Goal: Task Accomplishment & Management: Manage account settings

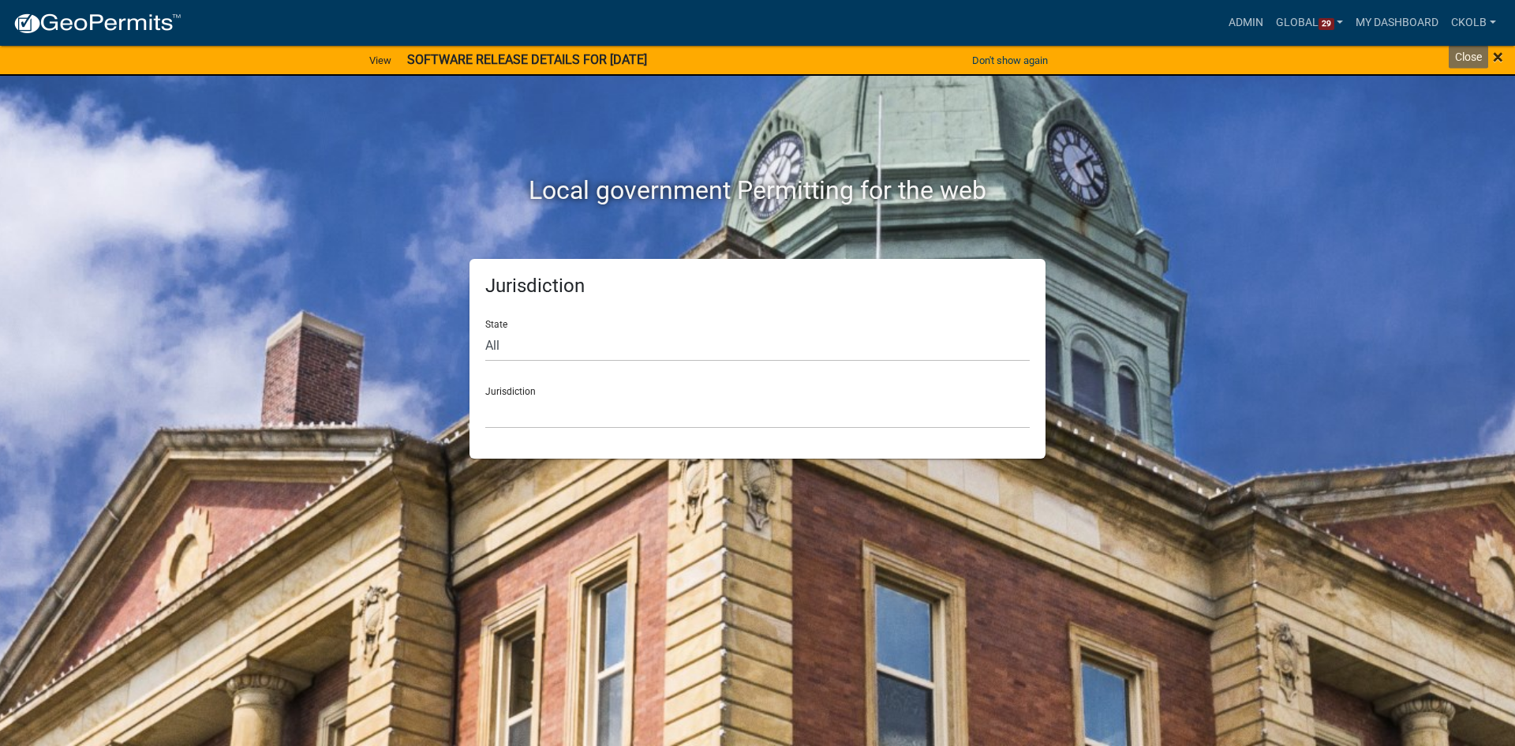
click at [1495, 54] on span "×" at bounding box center [1498, 57] width 10 height 22
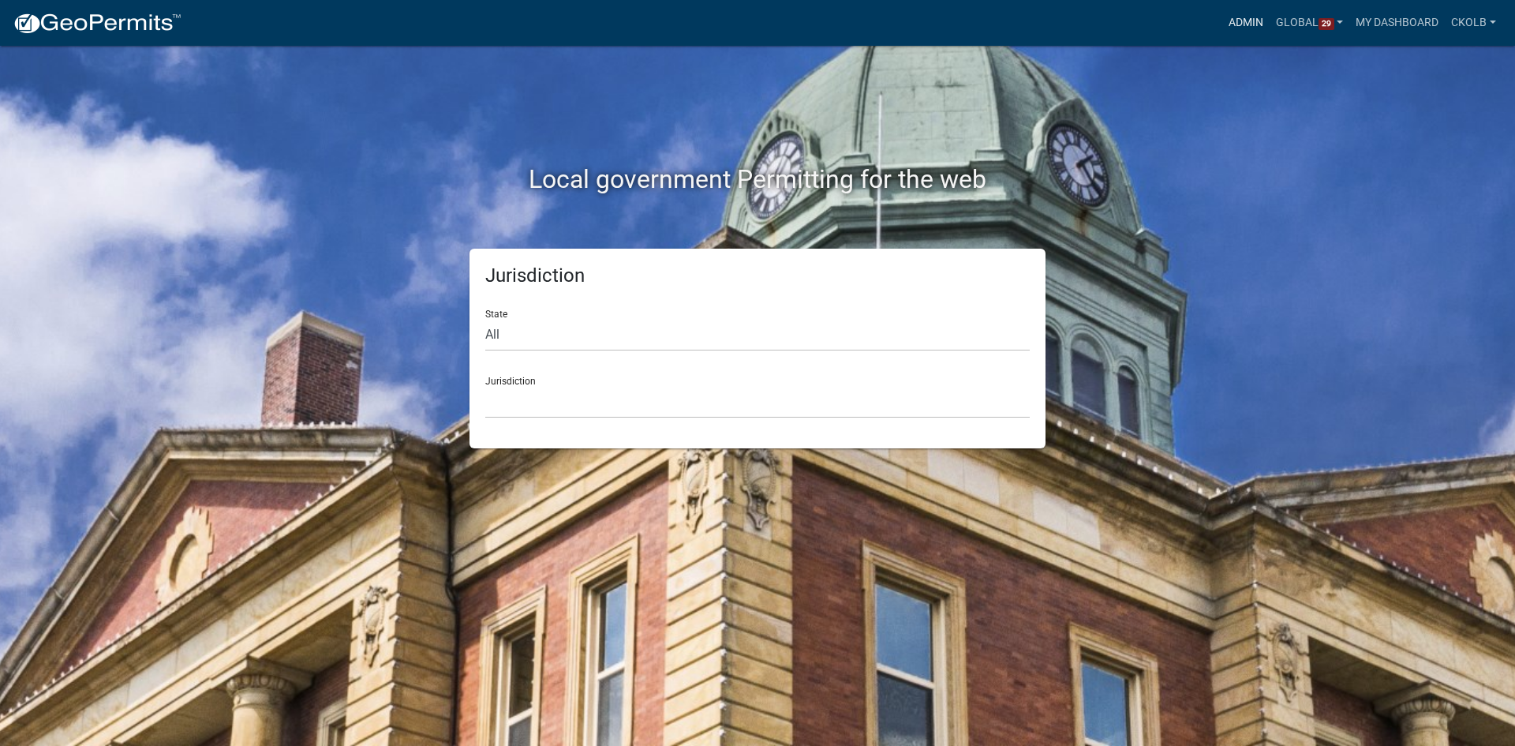
click at [1234, 21] on link "Admin" at bounding box center [1245, 23] width 47 height 30
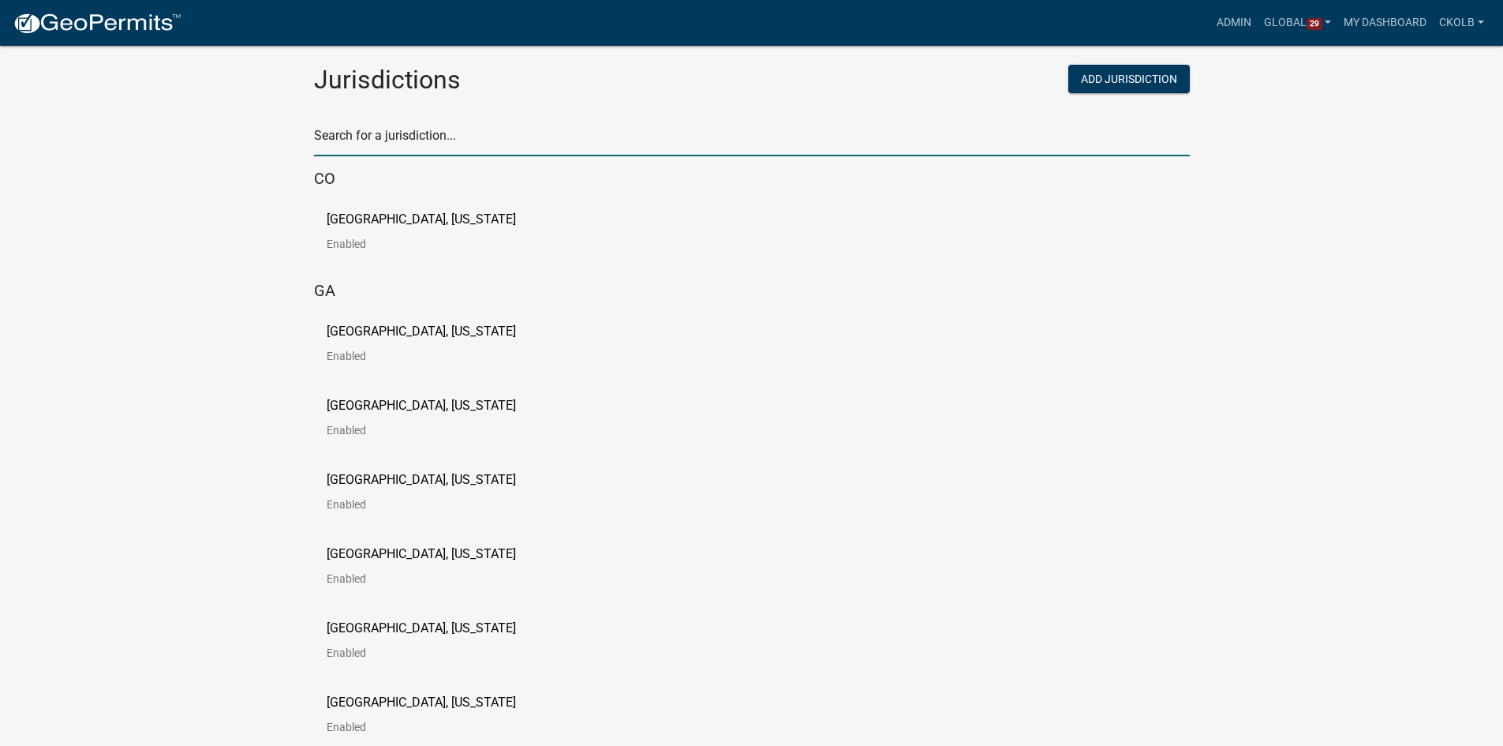
click at [434, 136] on input "text" at bounding box center [752, 140] width 876 height 32
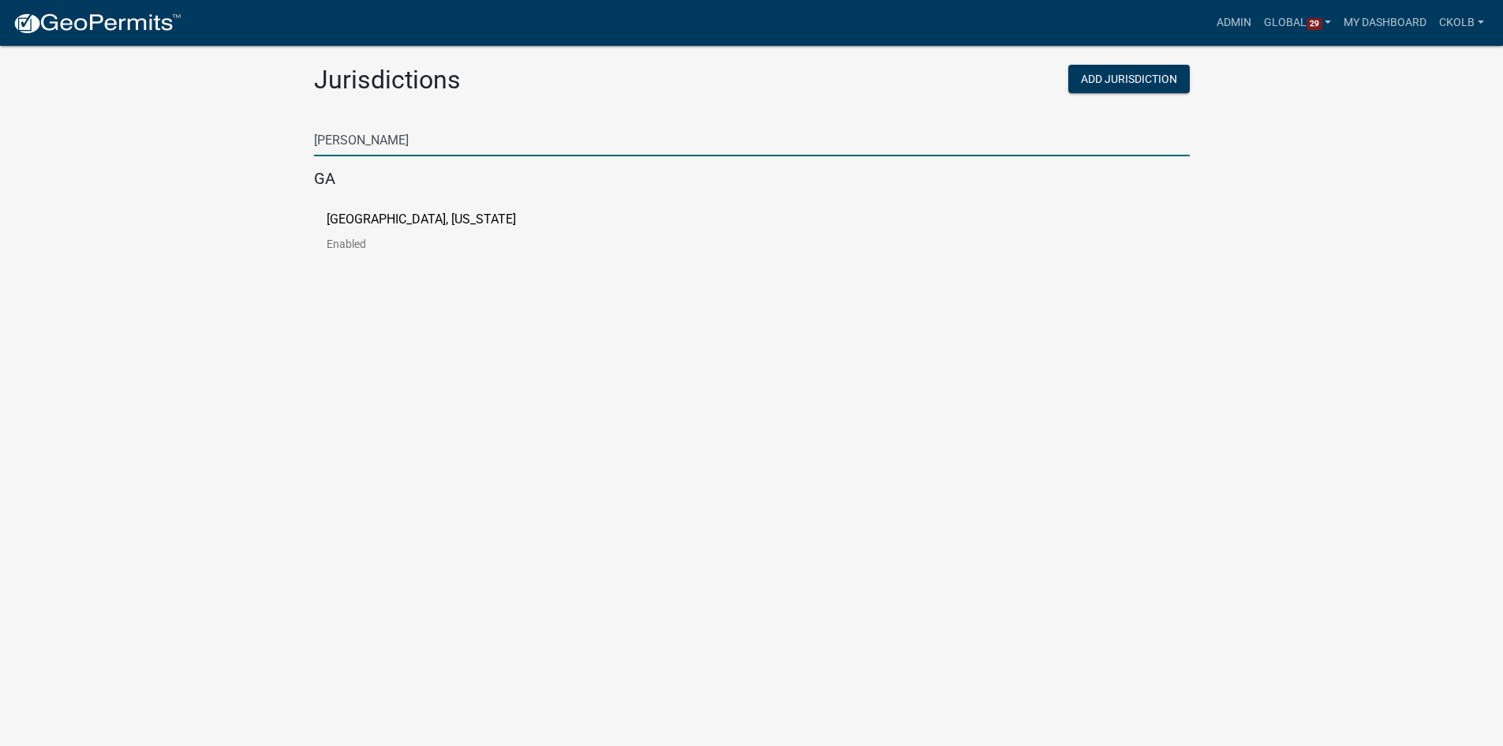
type input "[PERSON_NAME]"
click at [375, 223] on p "[GEOGRAPHIC_DATA], [US_STATE]" at bounding box center [421, 219] width 189 height 13
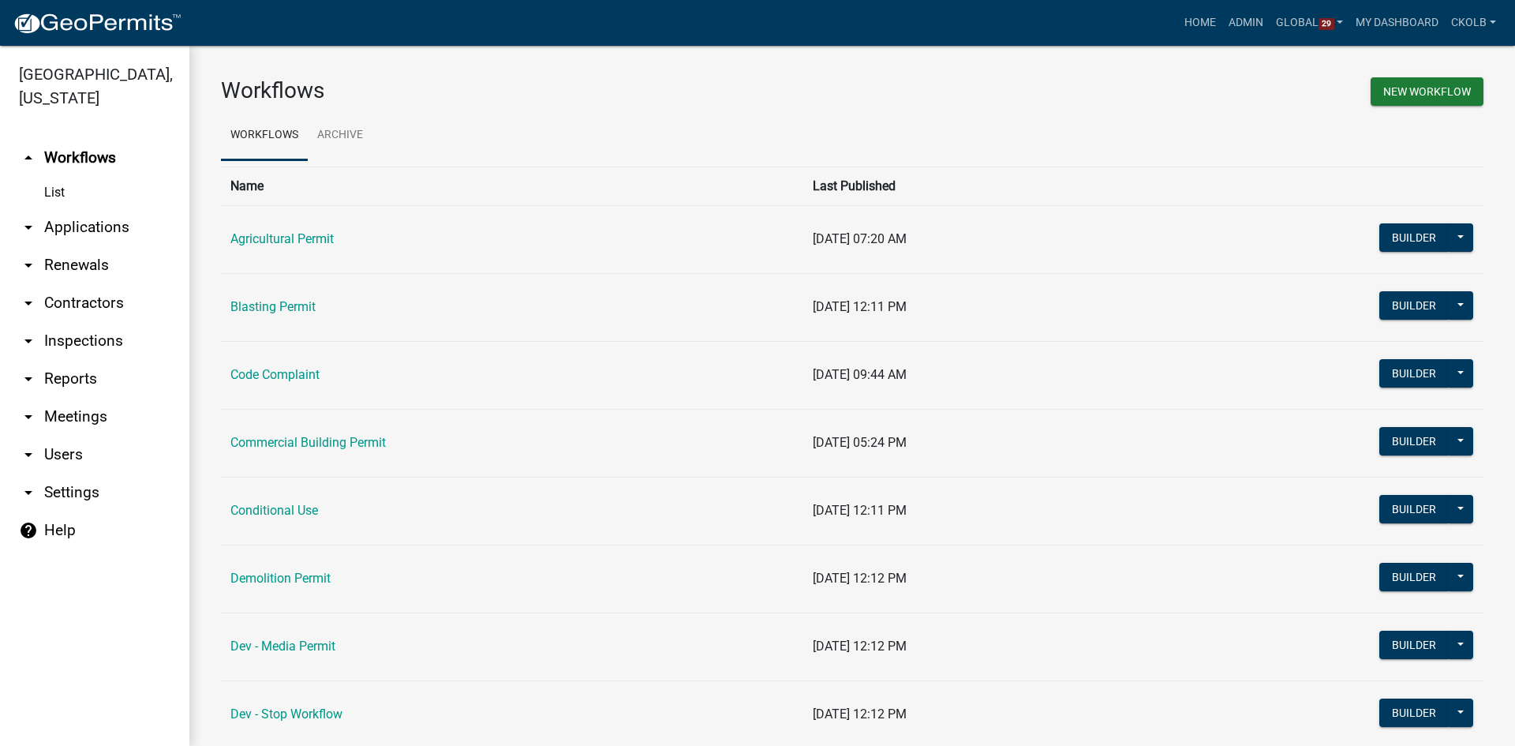
click at [1454, 237] on button at bounding box center [1460, 237] width 25 height 28
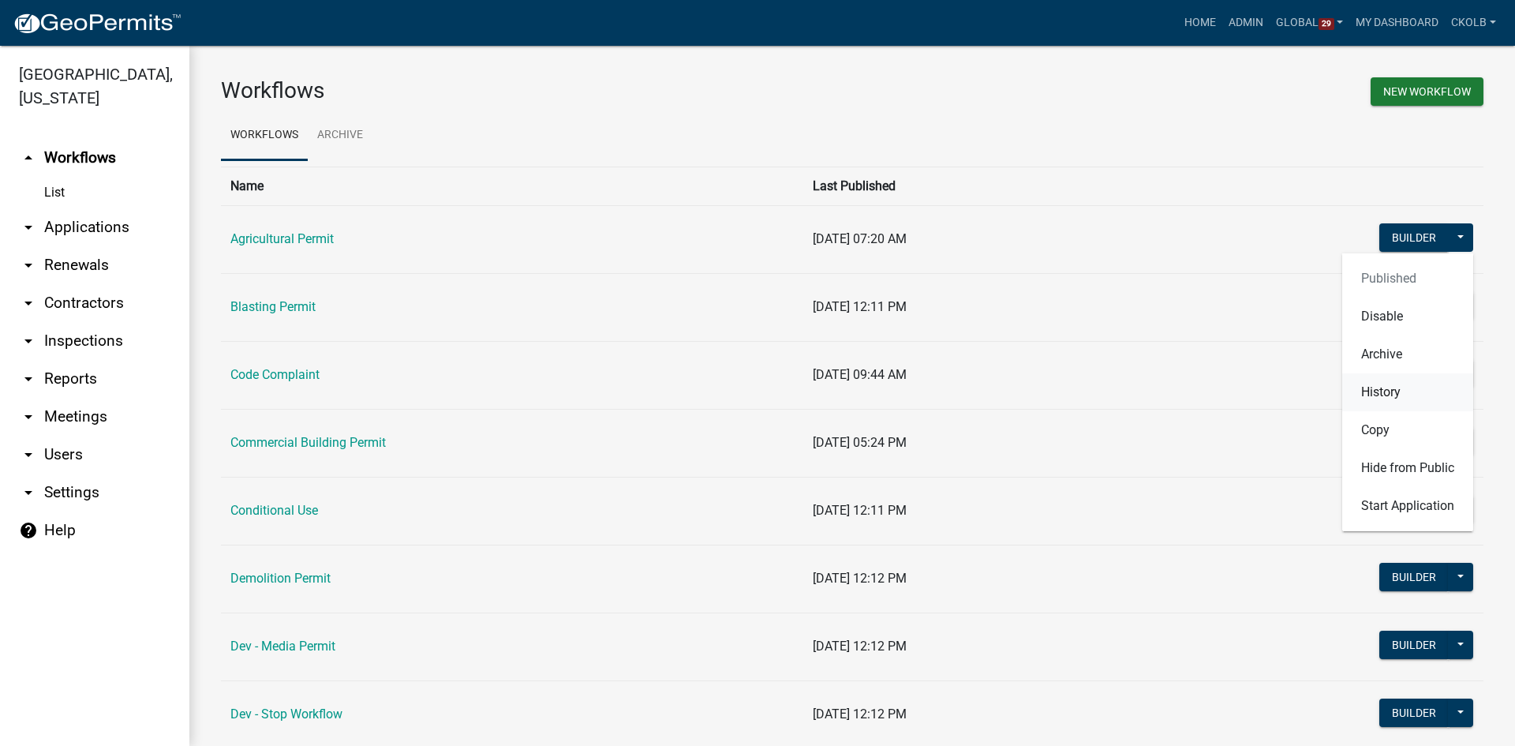
click at [1369, 388] on button "History" at bounding box center [1407, 392] width 131 height 38
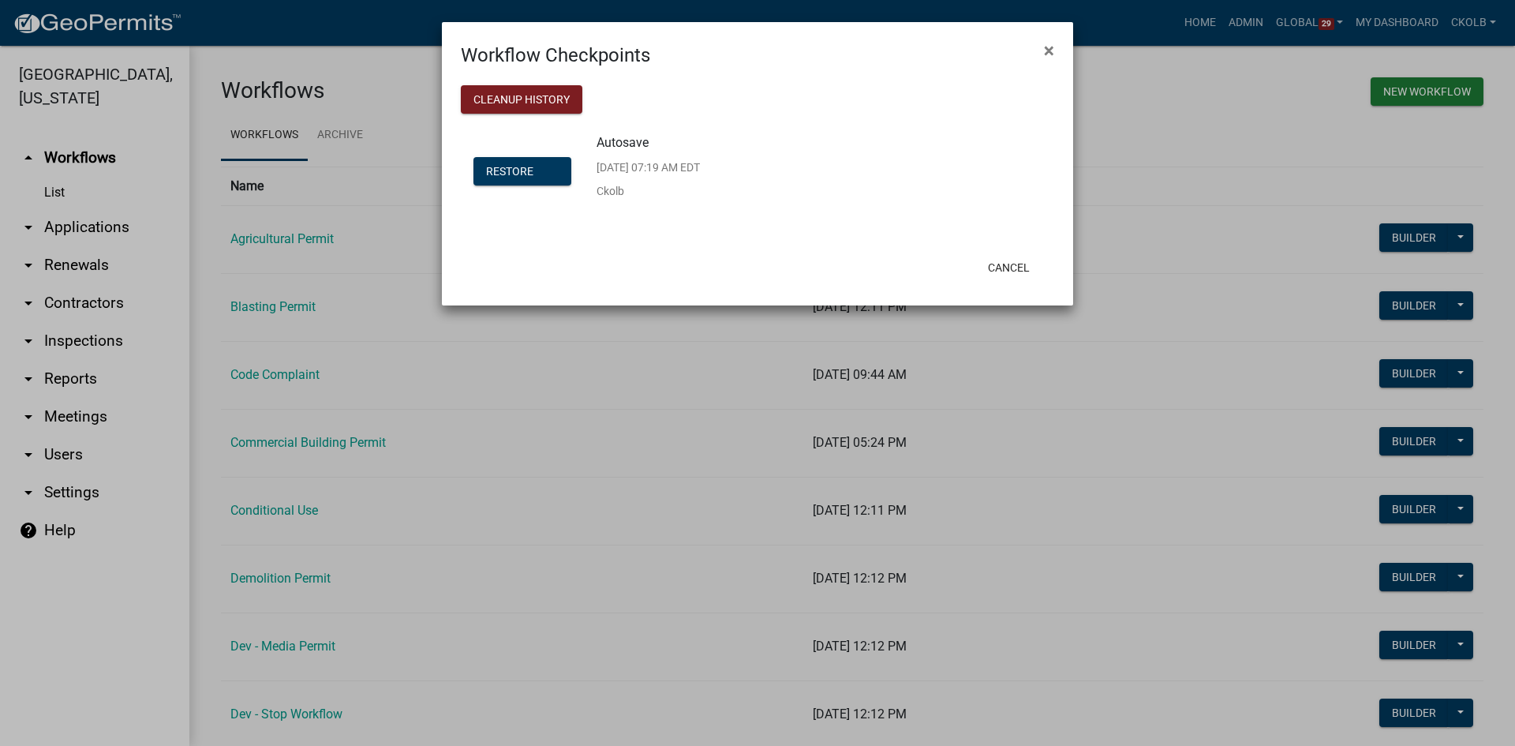
click at [611, 190] on p "Ckolb" at bounding box center [647, 190] width 103 height 11
click at [656, 181] on div "Autosave [DATE] 07:19 AM EDT Ckolb" at bounding box center [647, 172] width 103 height 73
click at [1022, 266] on button "Cancel" at bounding box center [1008, 267] width 67 height 28
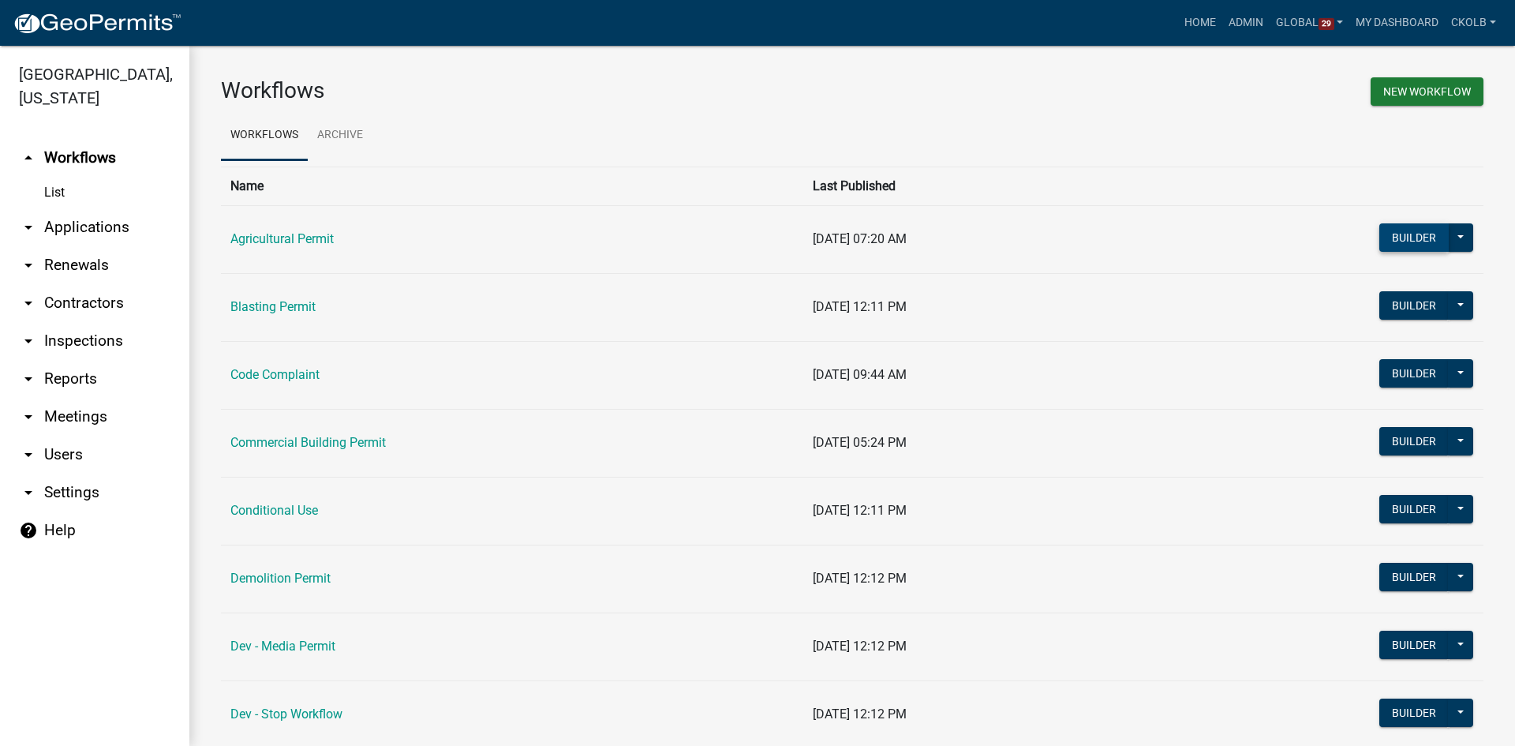
click at [1401, 241] on button "Builder" at bounding box center [1413, 237] width 69 height 28
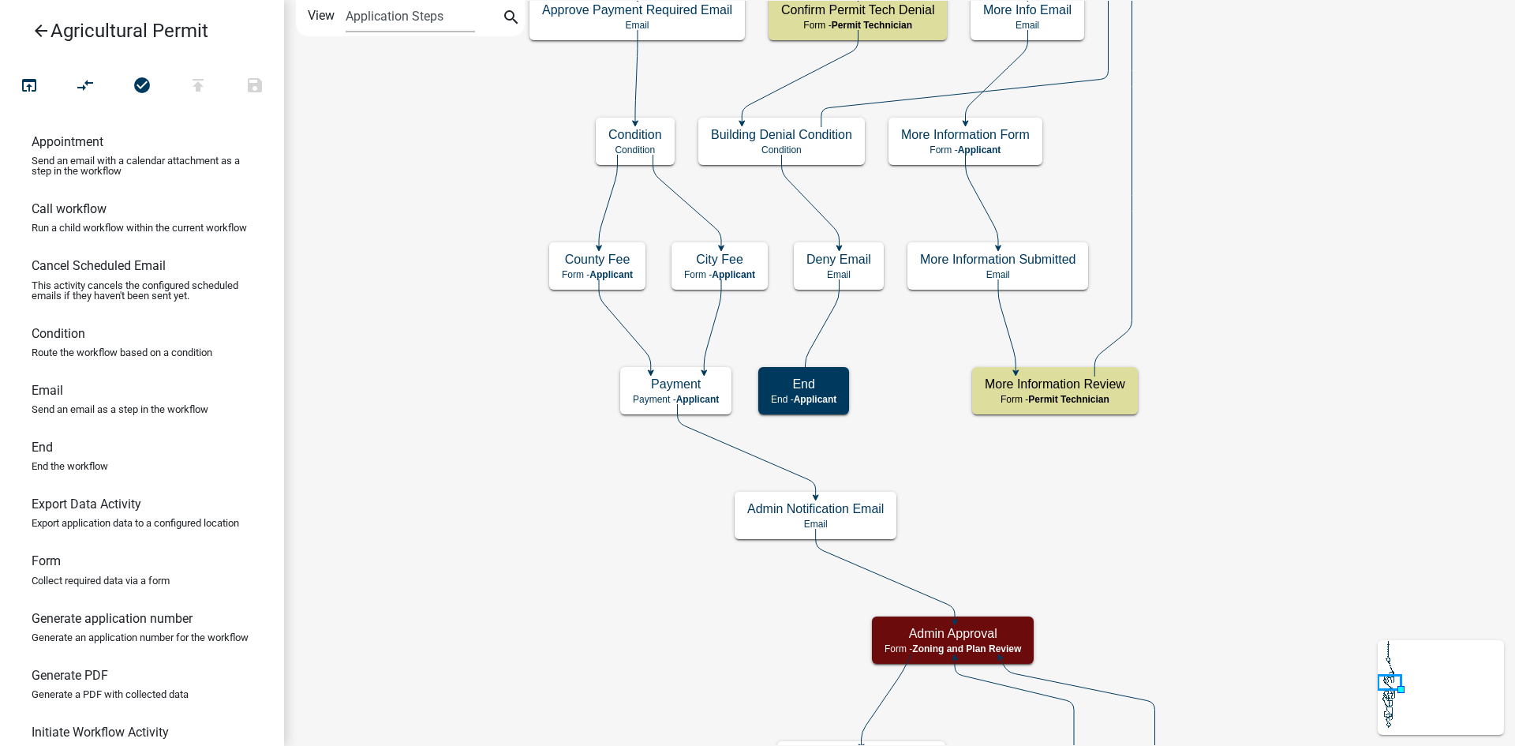
click at [45, 35] on icon "arrow_back" at bounding box center [41, 32] width 19 height 22
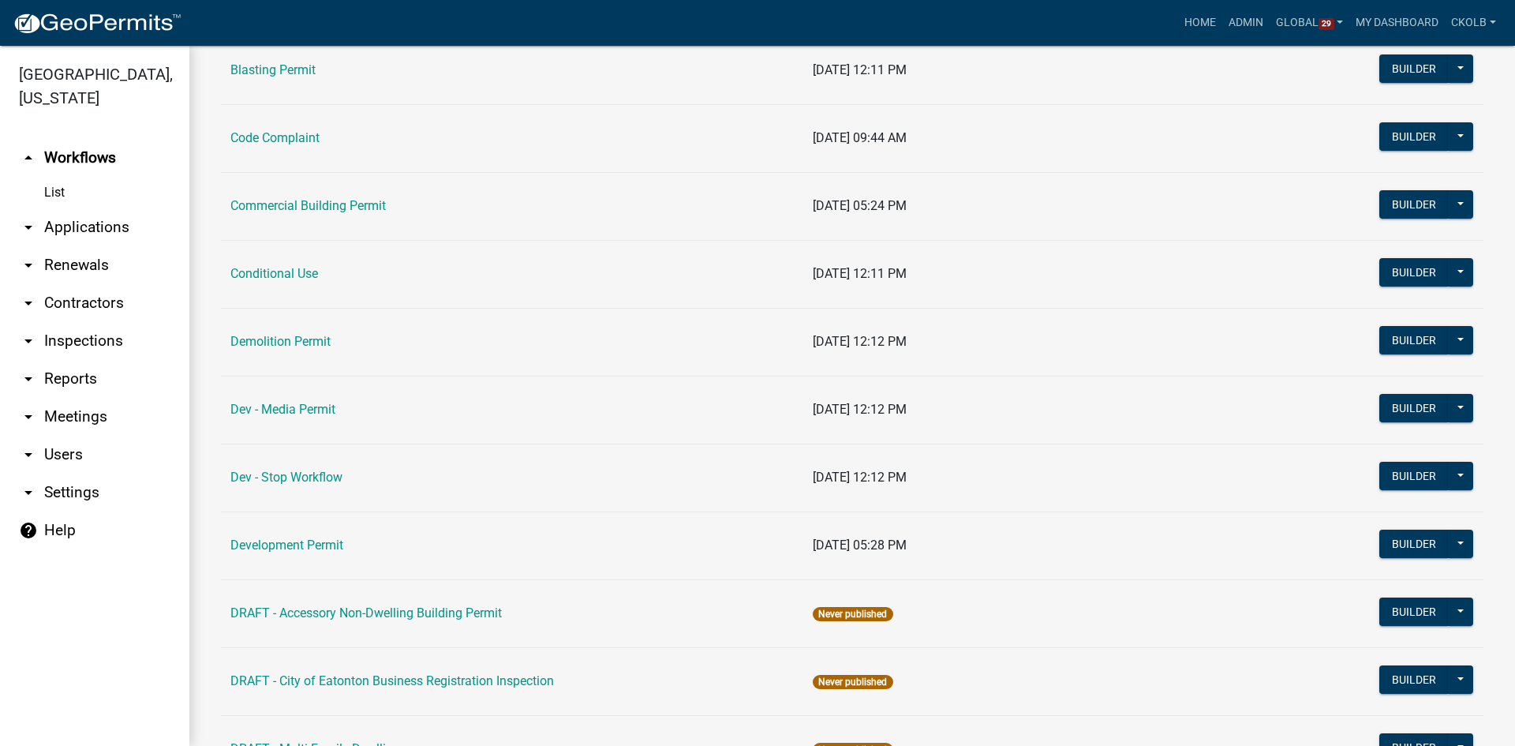
scroll to position [552, 0]
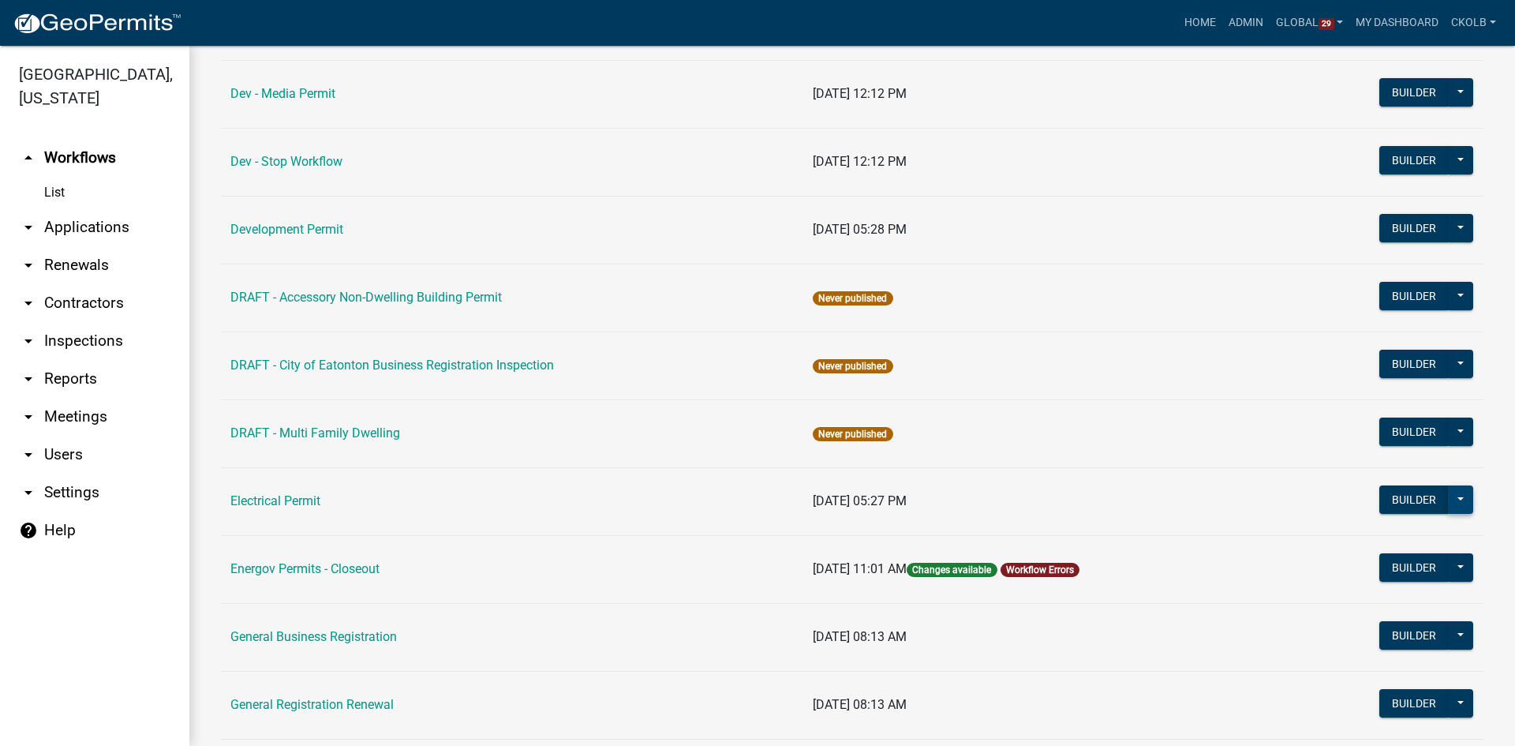
click at [1455, 498] on button at bounding box center [1460, 499] width 25 height 28
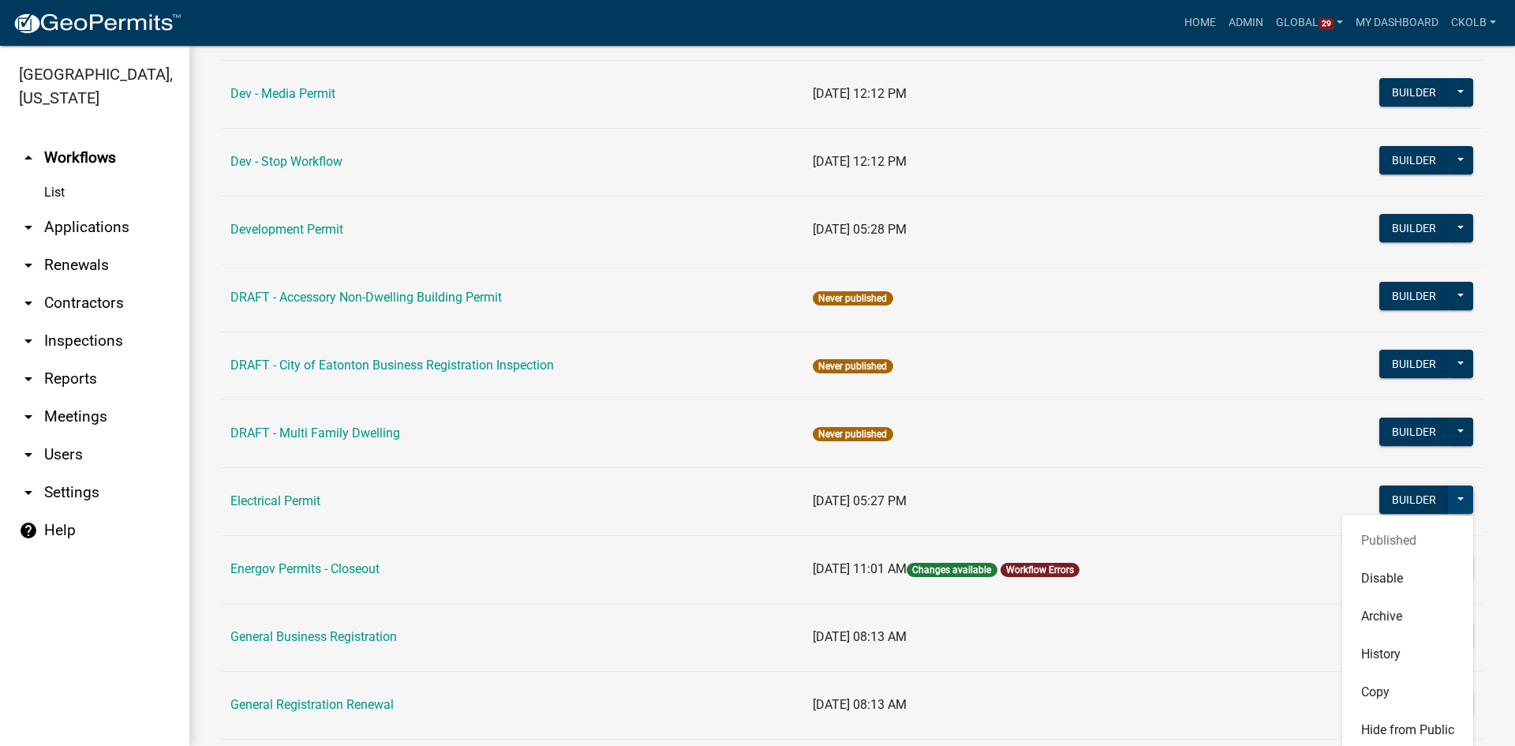
scroll to position [789, 0]
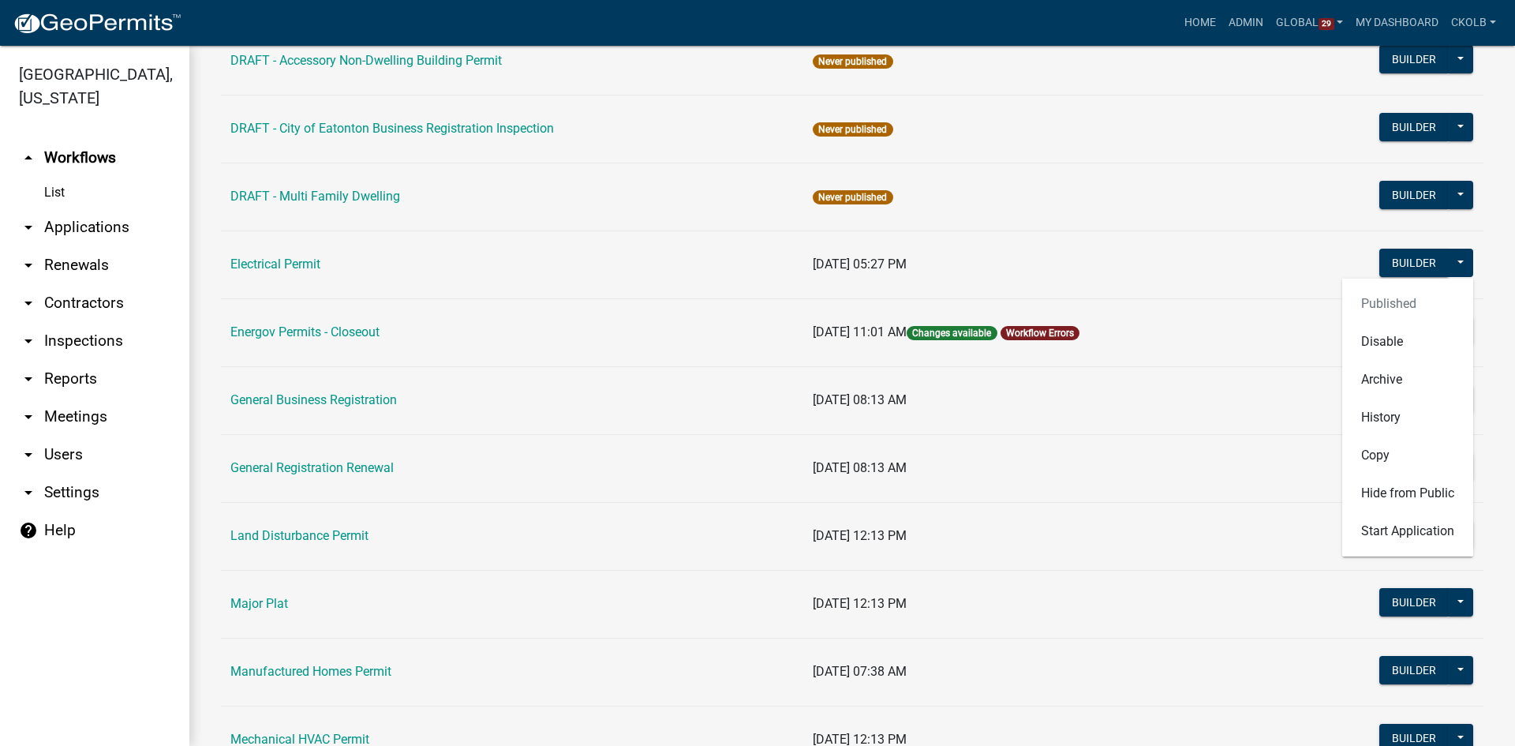
click at [1038, 261] on td "[DATE] 05:27 PM" at bounding box center [1045, 264] width 485 height 68
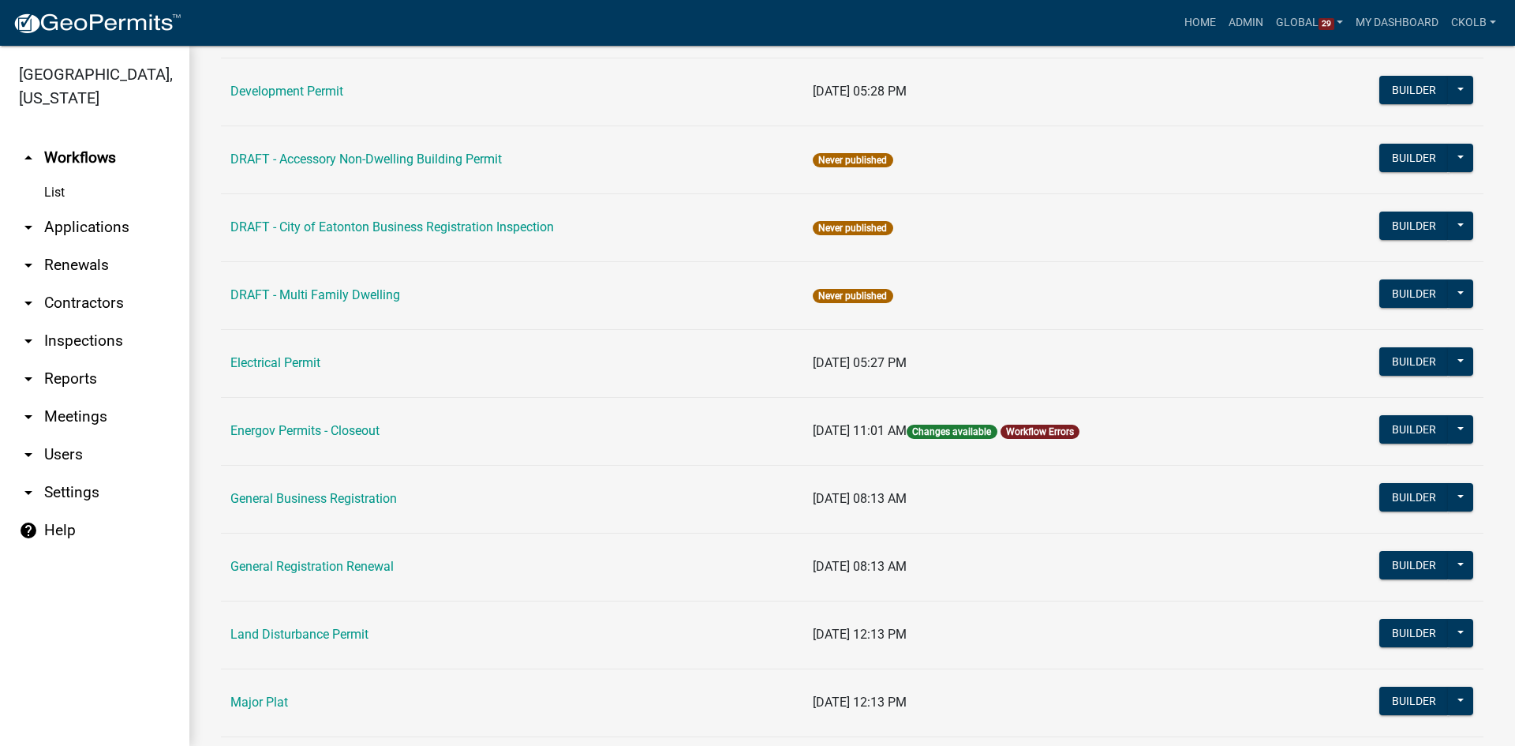
scroll to position [631, 0]
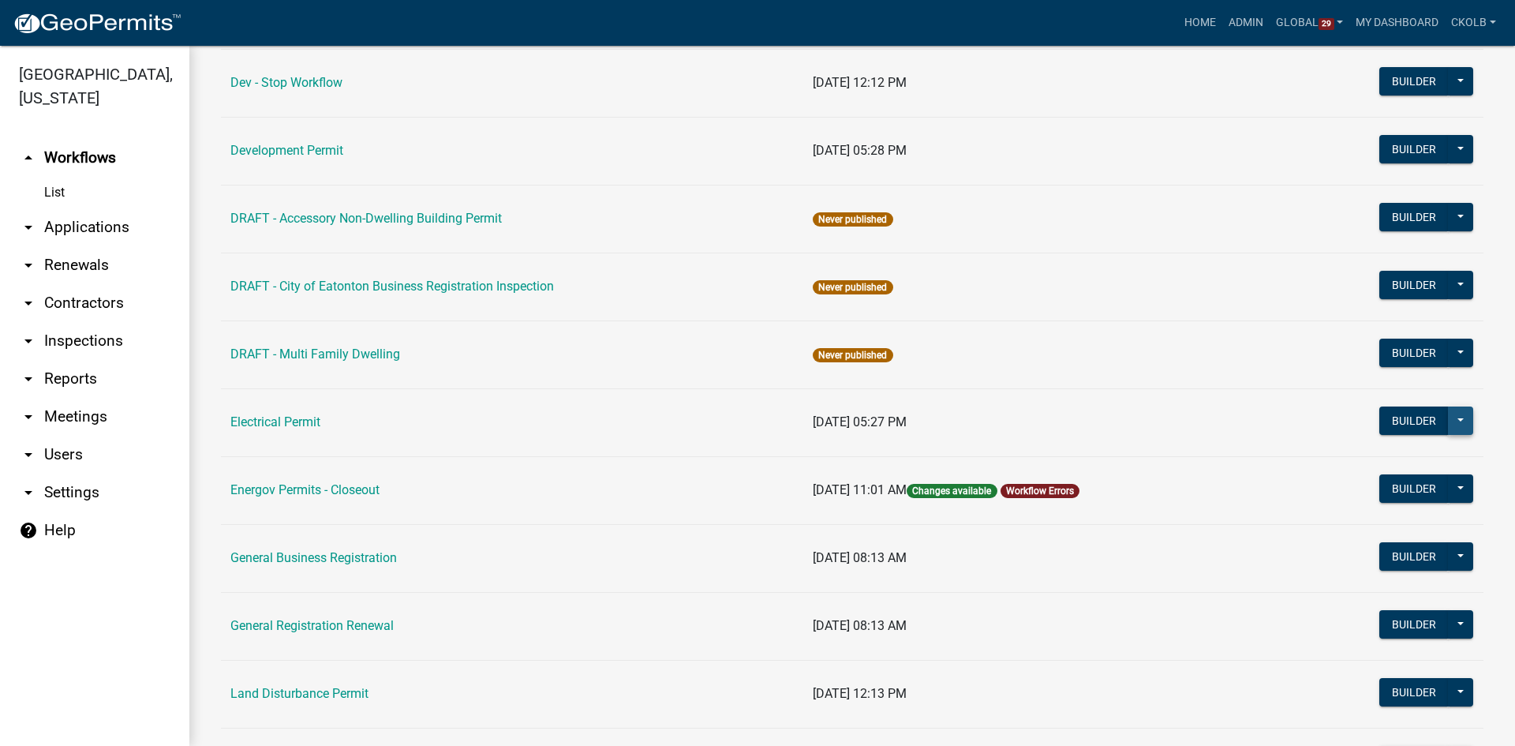
click at [1448, 427] on button at bounding box center [1460, 420] width 25 height 28
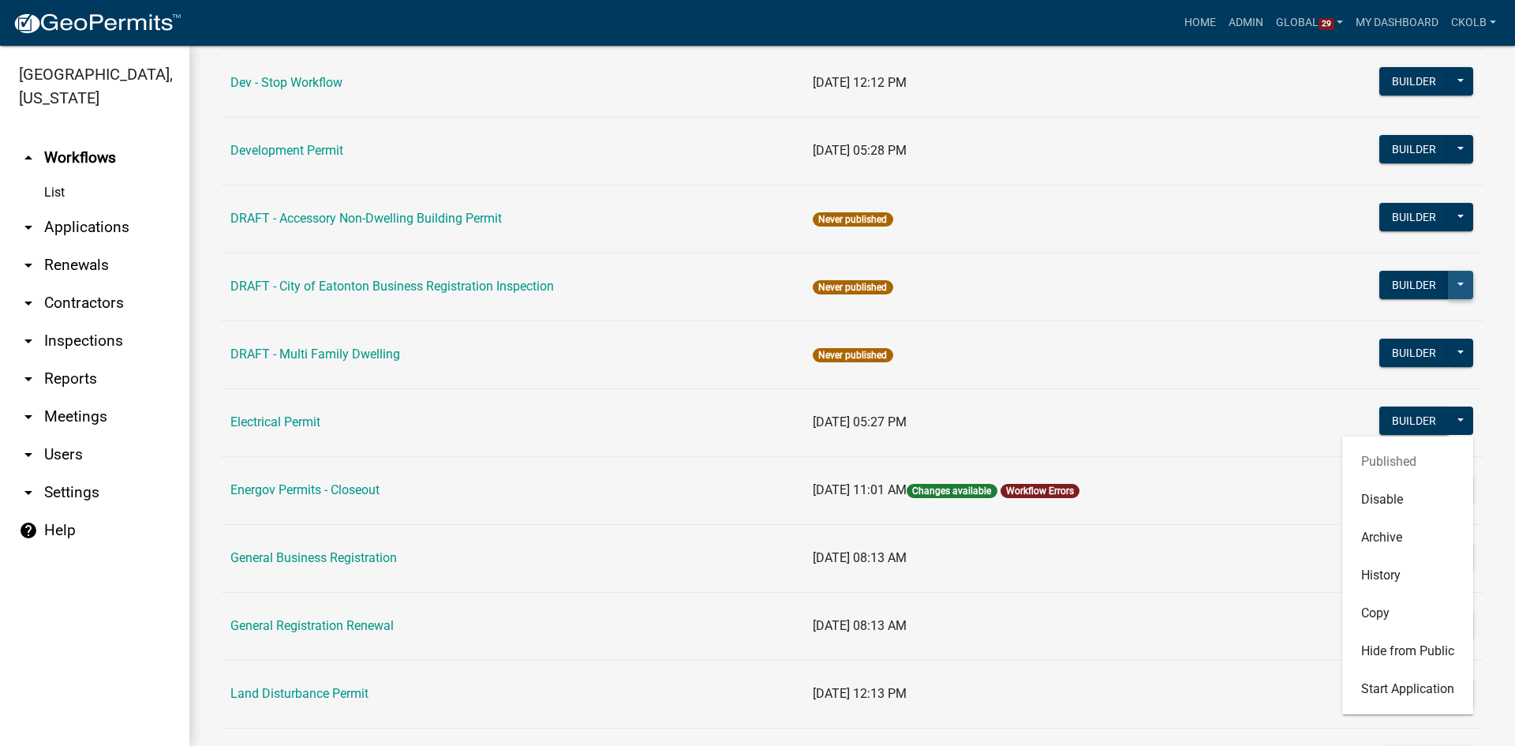
click at [1456, 283] on button at bounding box center [1460, 285] width 25 height 28
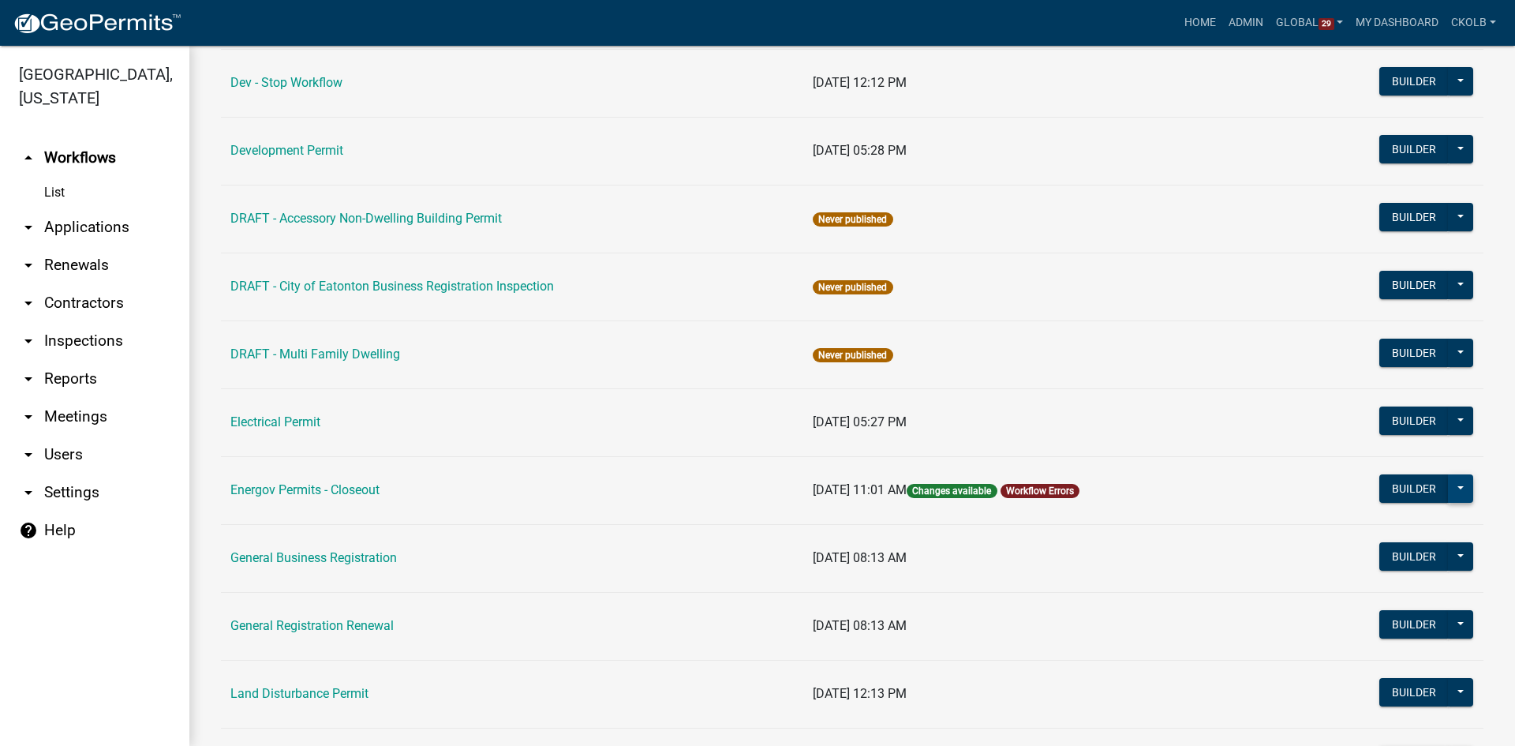
click at [1453, 486] on button at bounding box center [1460, 488] width 25 height 28
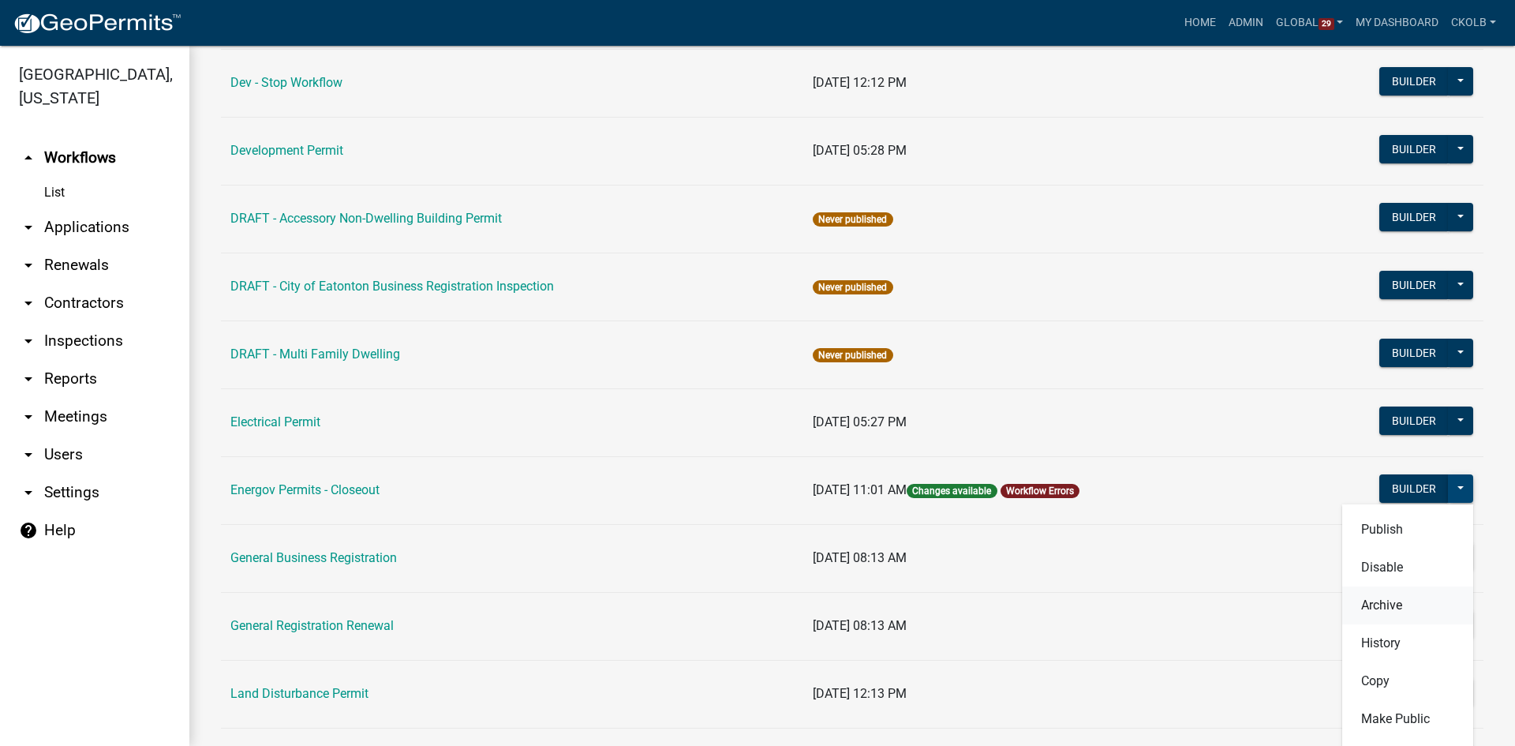
scroll to position [789, 0]
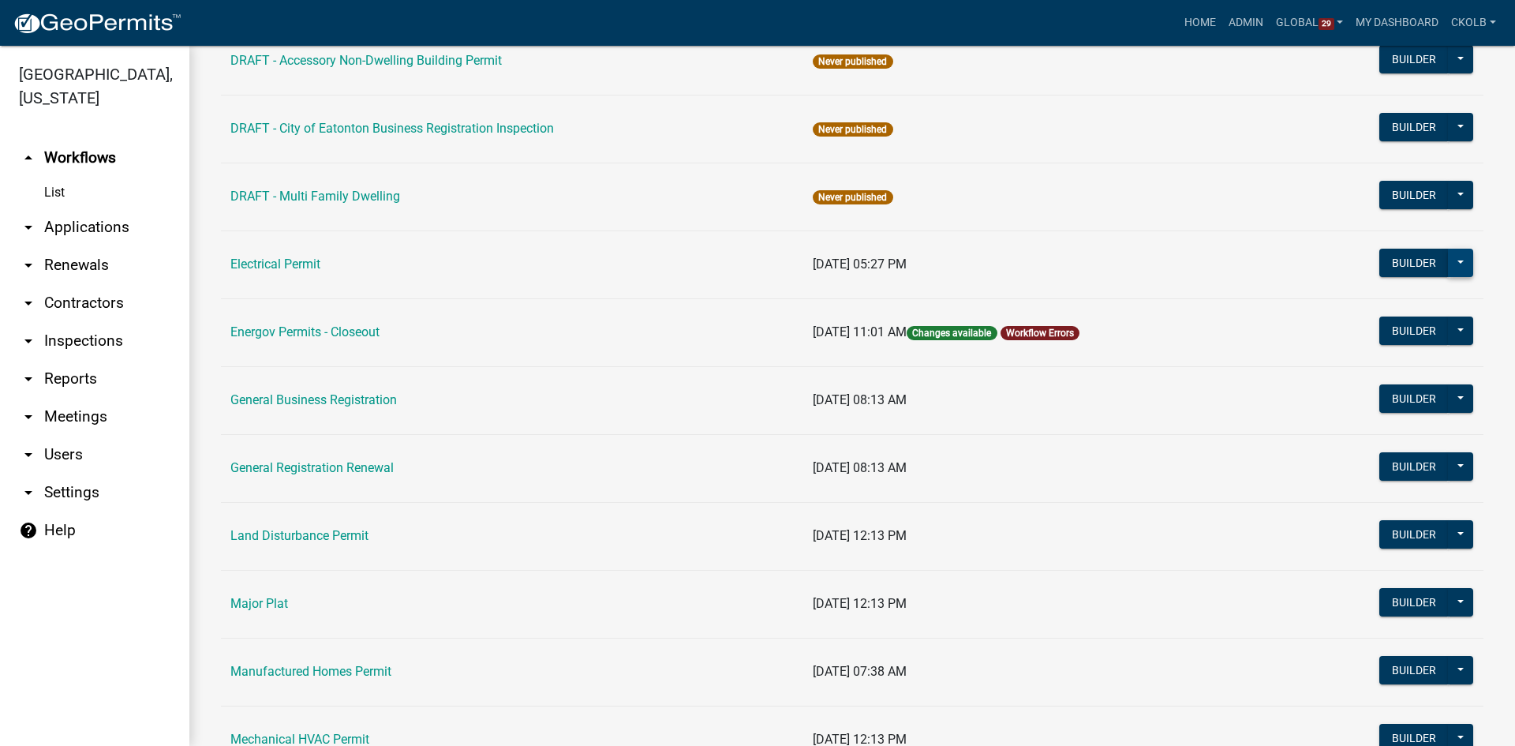
click at [1451, 261] on button at bounding box center [1460, 263] width 25 height 28
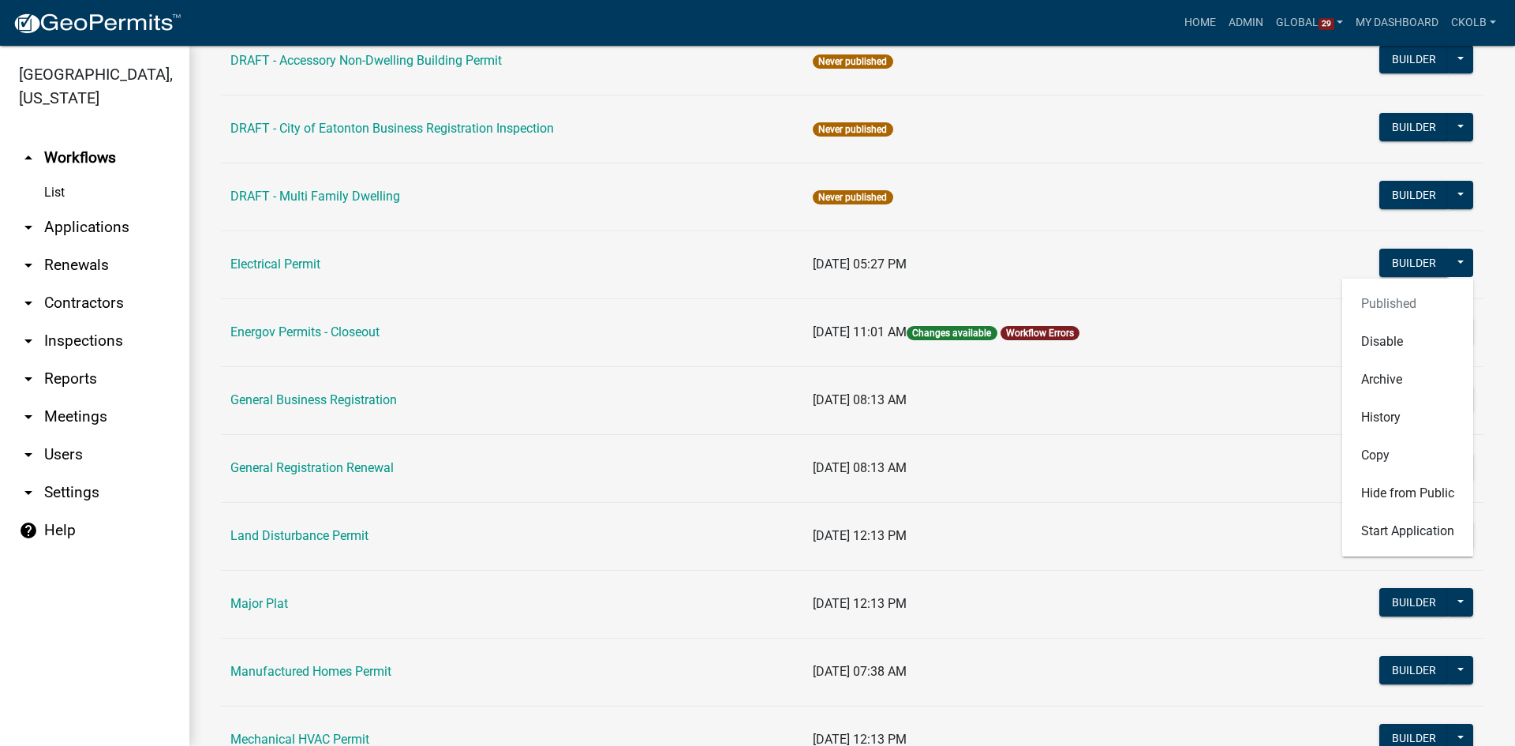
click at [1134, 263] on td "[DATE] 05:27 PM" at bounding box center [1045, 264] width 485 height 68
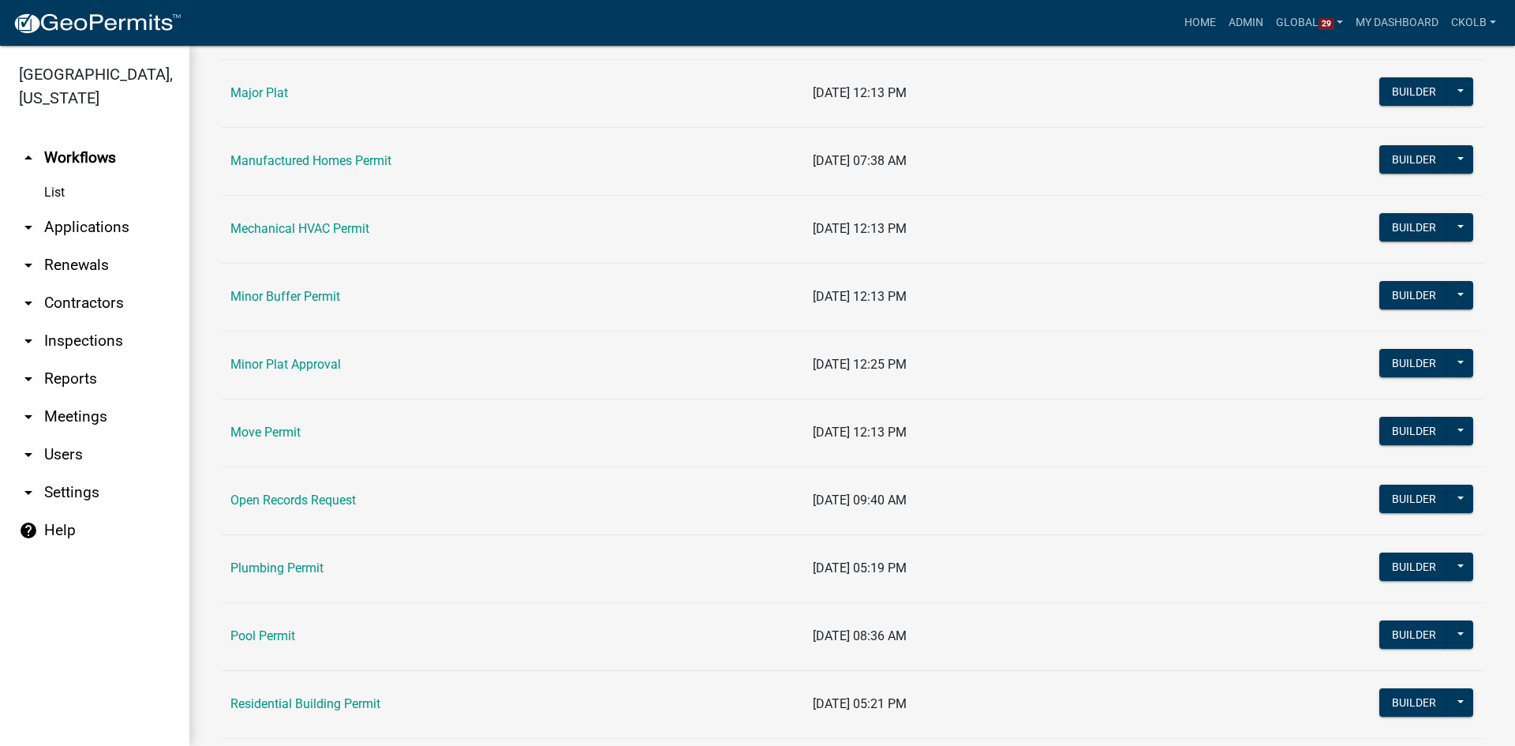
scroll to position [1328, 0]
